Goal: Check status: Check status

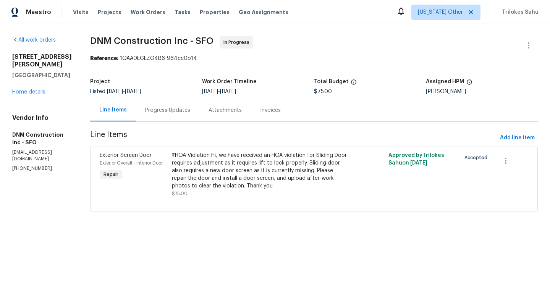
click at [163, 113] on div "Progress Updates" at bounding box center [167, 110] width 45 height 8
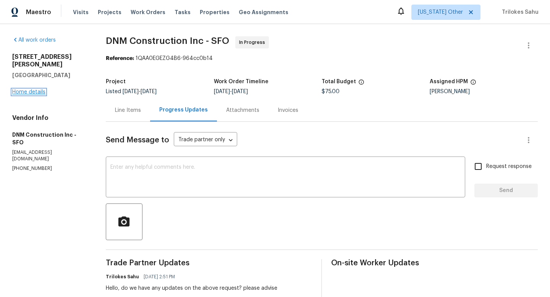
click at [29, 89] on link "Home details" at bounding box center [28, 91] width 33 height 5
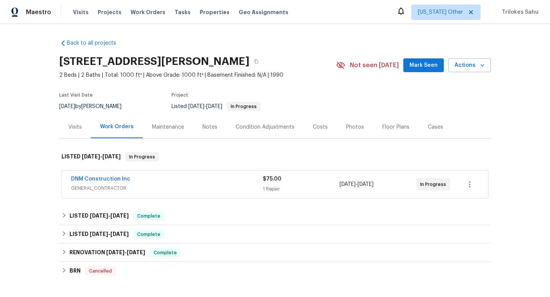
drag, startPoint x: 134, startPoint y: 175, endPoint x: 65, endPoint y: 176, distance: 69.5
click at [65, 176] on div "DNM Construction Inc GENERAL_CONTRACTOR $75.00 1 Repair 9/12/2025 - 9/14/2025 I…" at bounding box center [275, 184] width 426 height 27
drag, startPoint x: 67, startPoint y: 177, endPoint x: 131, endPoint y: 177, distance: 64.1
click at [131, 177] on div "DNM Construction Inc GENERAL_CONTRACTOR $75.00 1 Repair 9/12/2025 - 9/14/2025 I…" at bounding box center [275, 184] width 426 height 27
copy link "DNM Construction Inc"
